Goal: Task Accomplishment & Management: Manage account settings

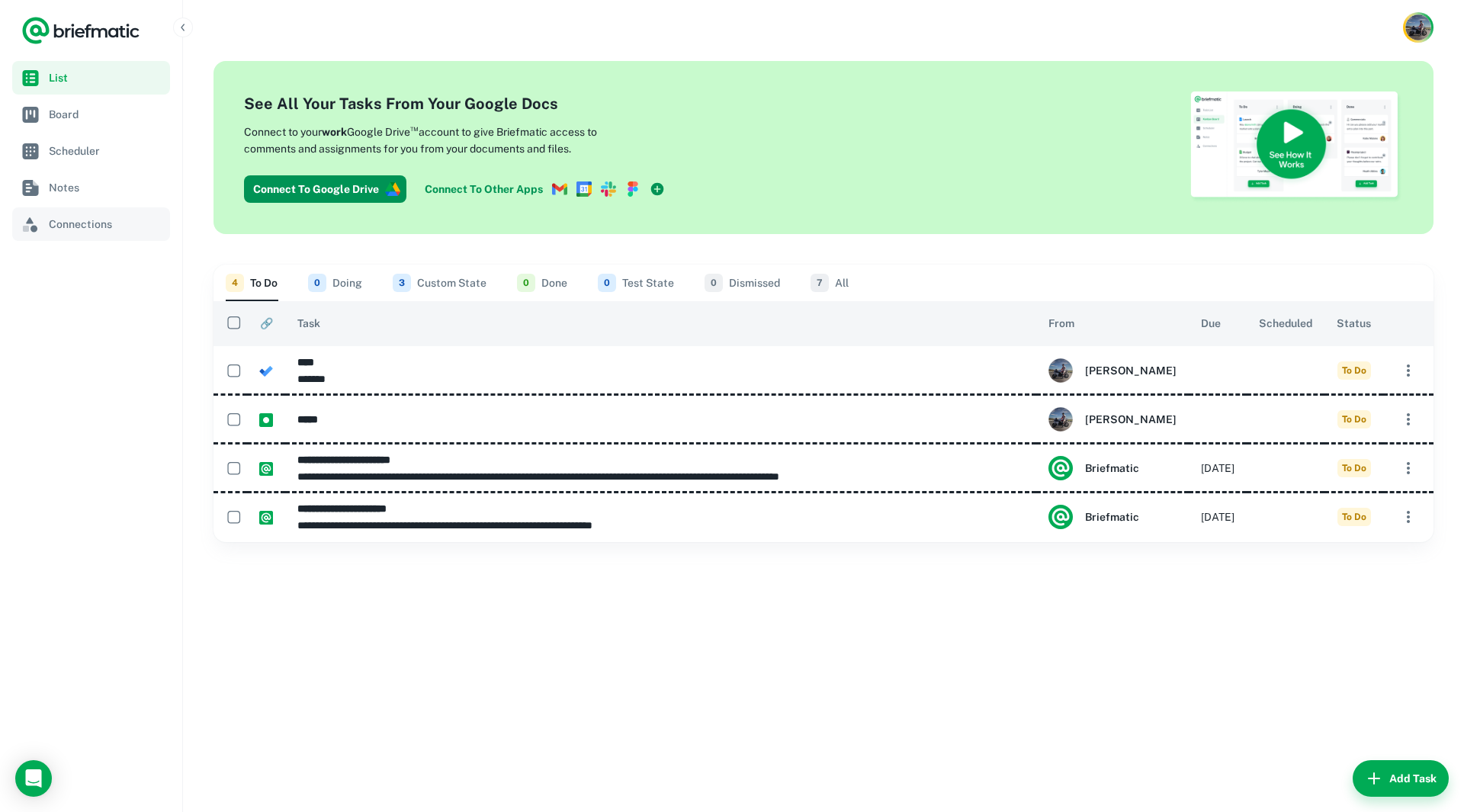
click at [63, 223] on span "Connections" at bounding box center [106, 223] width 116 height 17
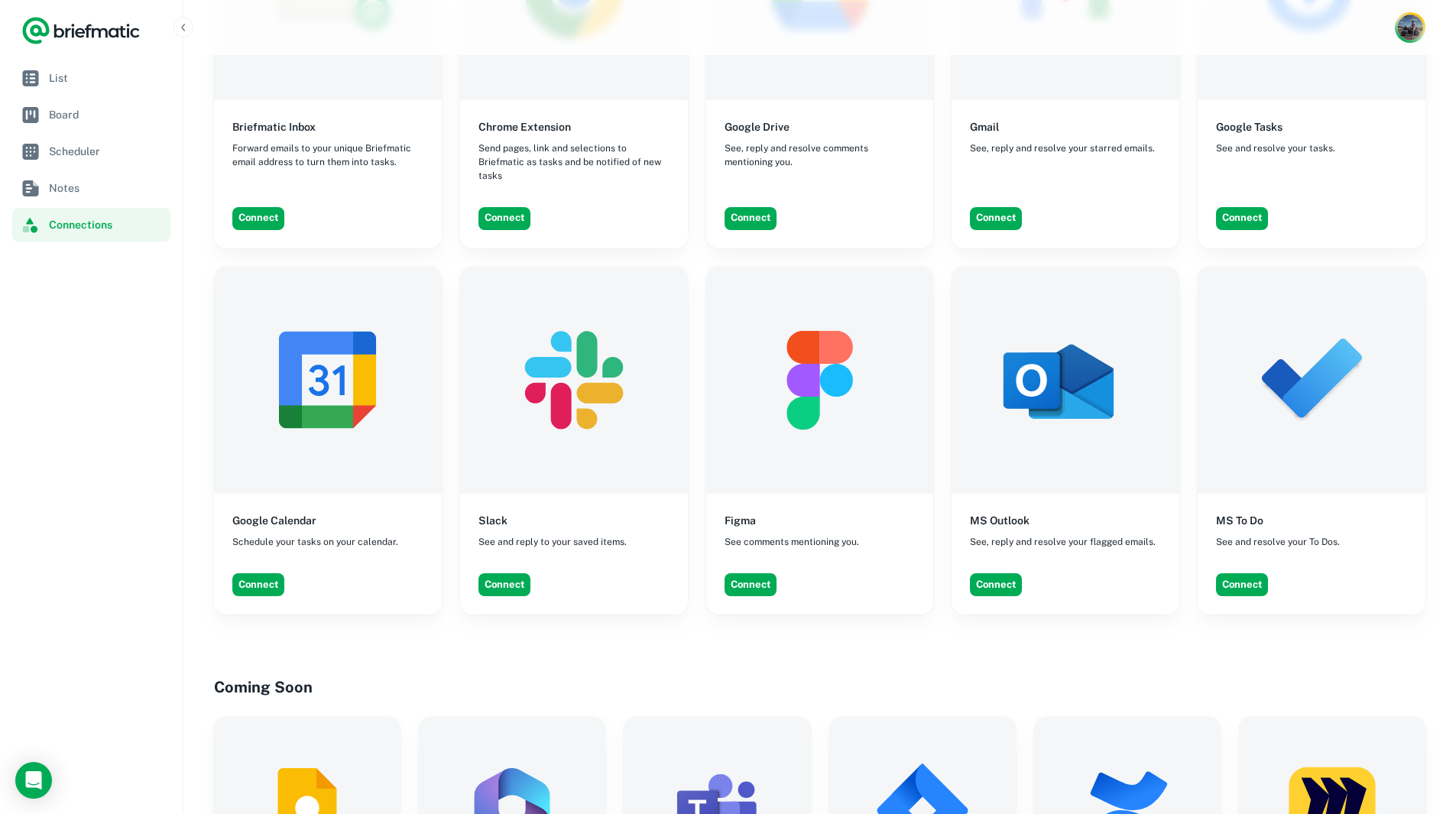
scroll to position [1070, 0]
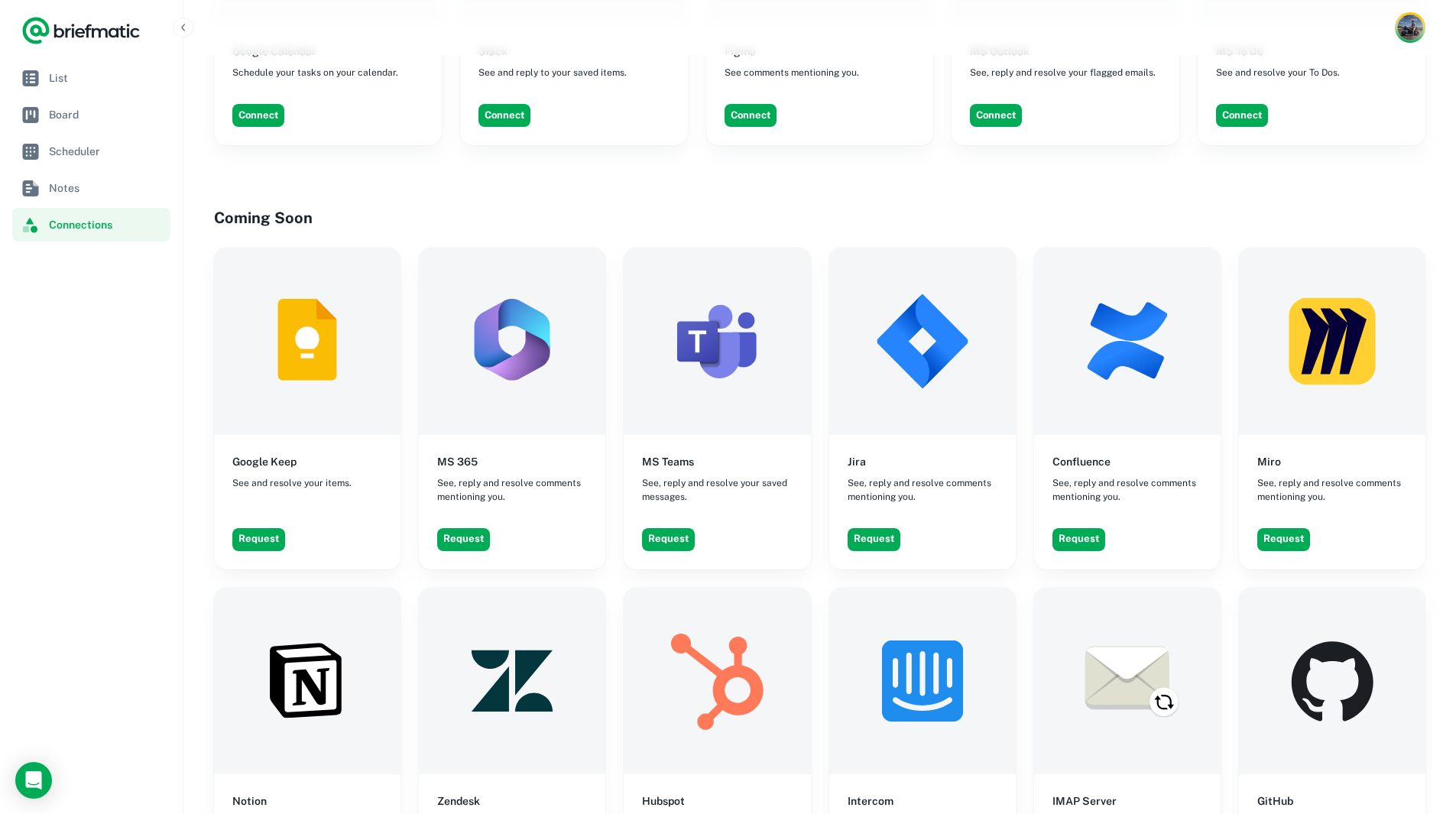
scroll to position [1138, 0]
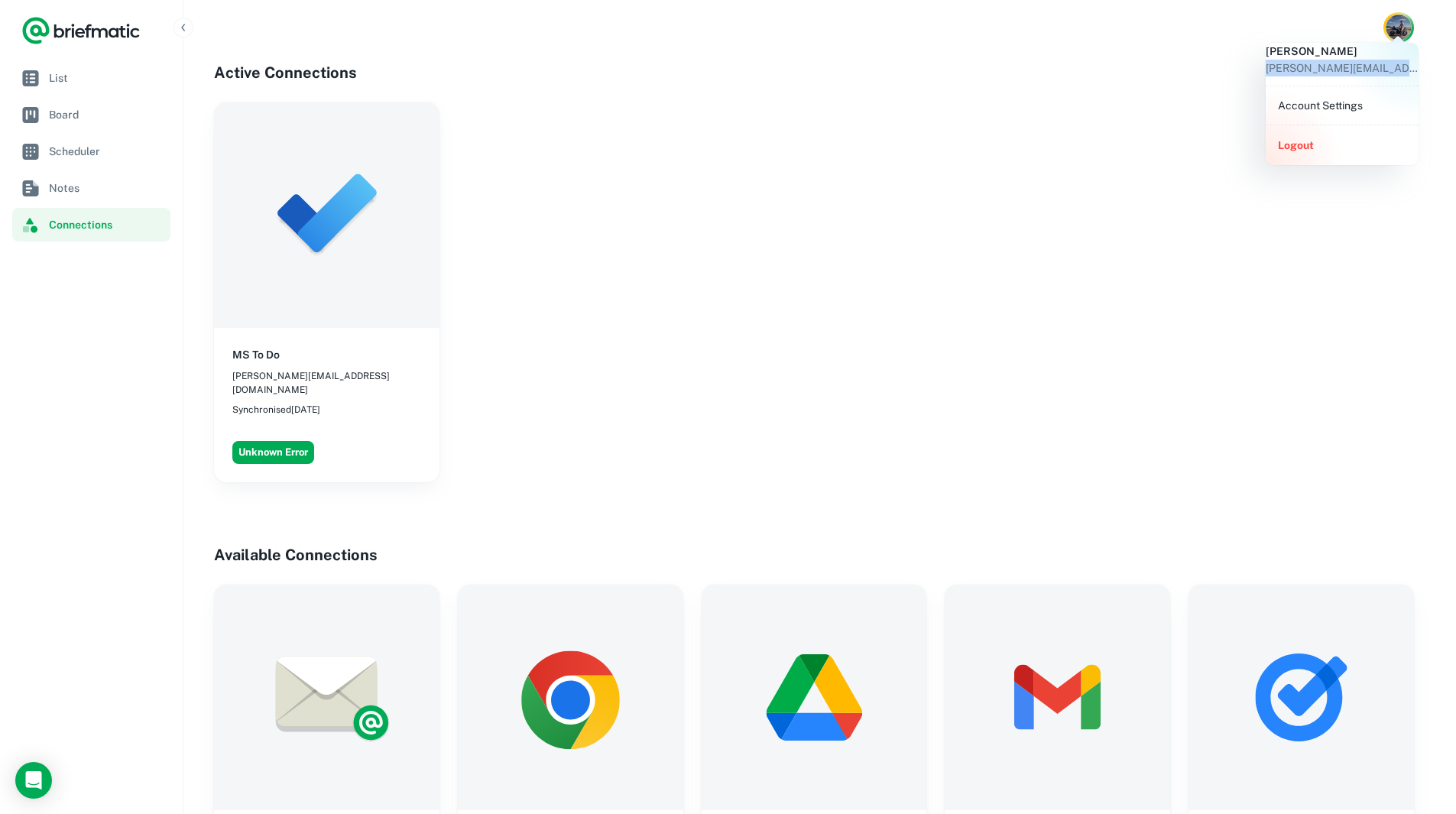
drag, startPoint x: 1276, startPoint y: 80, endPoint x: 1400, endPoint y: 106, distance: 126.7
click at [1411, 86] on div "Karl Chaffey karl@karoro.onmicrosoft.com" at bounding box center [1342, 64] width 153 height 43
click at [1294, 152] on button "Logout" at bounding box center [1342, 145] width 140 height 27
